Goal: Information Seeking & Learning: Learn about a topic

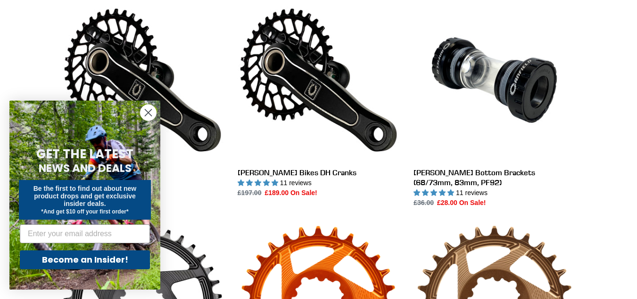
scroll to position [236, 0]
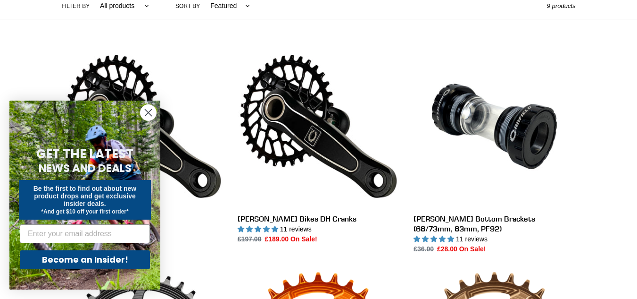
click at [149, 115] on circle "Close dialog" at bounding box center [149, 113] width 16 height 16
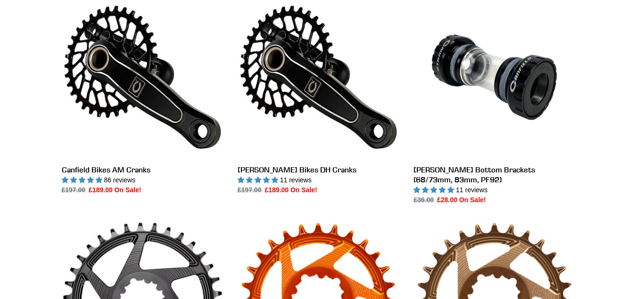
scroll to position [283, 0]
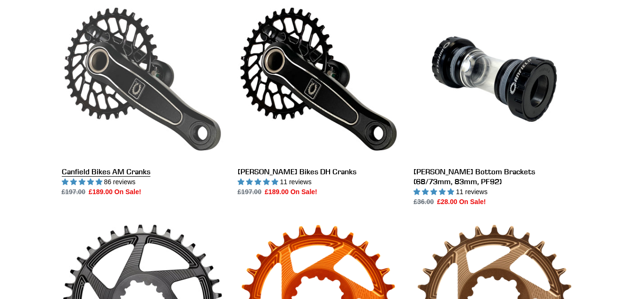
click at [173, 134] on link "Canfield Bikes AM Cranks" at bounding box center [143, 97] width 162 height 199
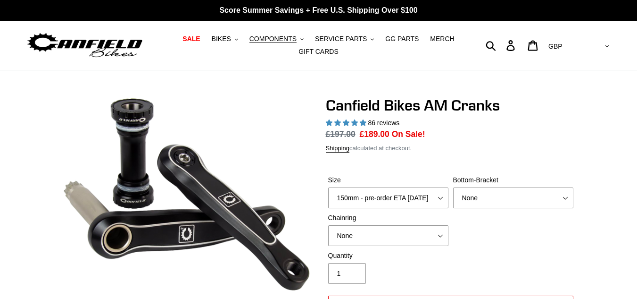
select select "highest-rating"
click at [430, 187] on select "150mm - pre-order ETA [DATE] 155mm - pre-order ETA [DATE] 160mm - pre-order ETA…" at bounding box center [388, 197] width 120 height 21
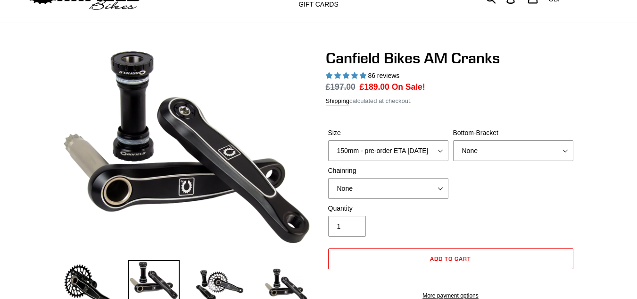
select select "160mm - pre-order ETA 9/30/25"
click at [328, 140] on select "150mm - pre-order ETA 9/30/25 155mm - pre-order ETA 9/30/25 160mm - pre-order E…" at bounding box center [388, 150] width 120 height 21
click at [484, 152] on select "None BSA Threaded 68/73mm Press Fit PF92" at bounding box center [513, 150] width 120 height 21
click at [420, 184] on select "None 30t Round (Boost 148) 30t Oval (Boost 148) 32t Round (Boost 148) 32t Oval …" at bounding box center [388, 188] width 120 height 21
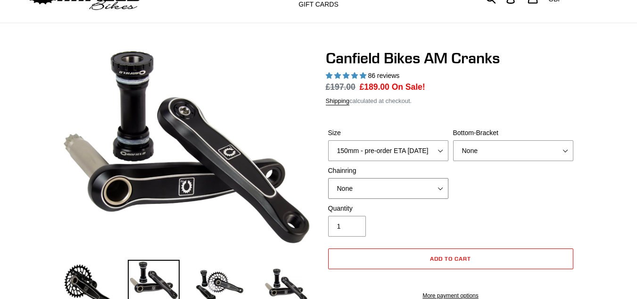
click at [420, 184] on select "None 30t Round (Boost 148) 30t Oval (Boost 148) 32t Round (Boost 148) 32t Oval …" at bounding box center [388, 188] width 120 height 21
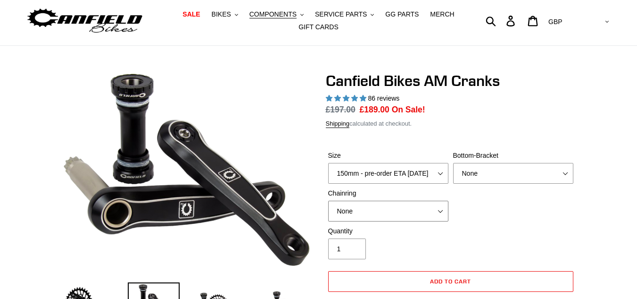
scroll to position [47, 0]
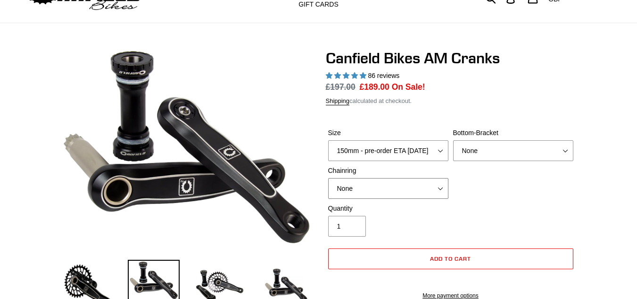
click at [415, 188] on select "None 30t Round (Boost 148) 30t Oval (Boost 148) 32t Round (Boost 148) 32t Oval …" at bounding box center [388, 188] width 120 height 21
click at [520, 171] on div "Size 150mm - pre-order ETA 9/30/25 155mm - pre-order ETA 9/30/25 160mm - pre-or…" at bounding box center [451, 165] width 250 height 75
click at [411, 155] on select "150mm - pre-order ETA 9/30/25 155mm - pre-order ETA 9/30/25 160mm - pre-order E…" at bounding box center [388, 150] width 120 height 21
click at [509, 201] on div "Size 150mm - pre-order ETA 9/30/25 155mm - pre-order ETA 9/30/25 160mm - pre-or…" at bounding box center [451, 165] width 250 height 75
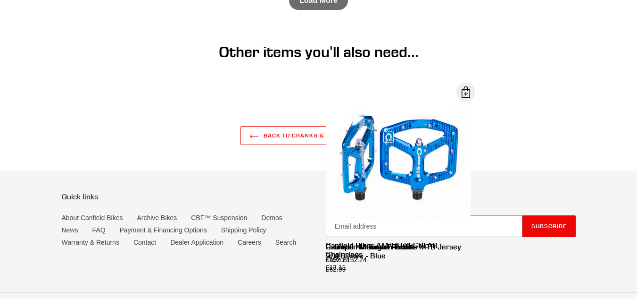
scroll to position [1849, 0]
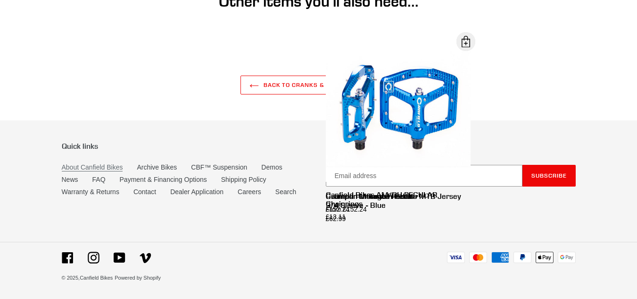
click at [105, 168] on link "About Canfield Bikes" at bounding box center [92, 167] width 61 height 8
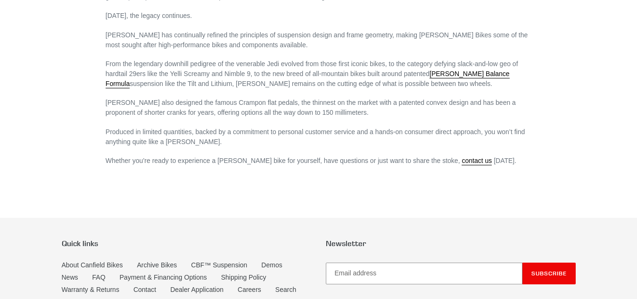
scroll to position [714, 0]
